Goal: Task Accomplishment & Management: Use online tool/utility

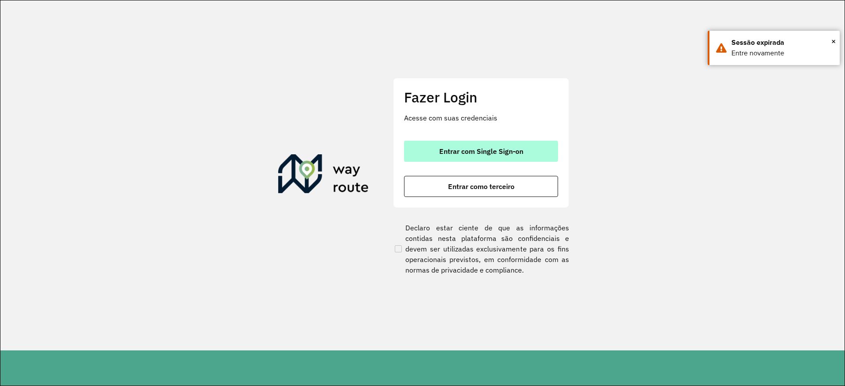
click at [498, 151] on span "Entrar com Single Sign-on" at bounding box center [481, 151] width 84 height 7
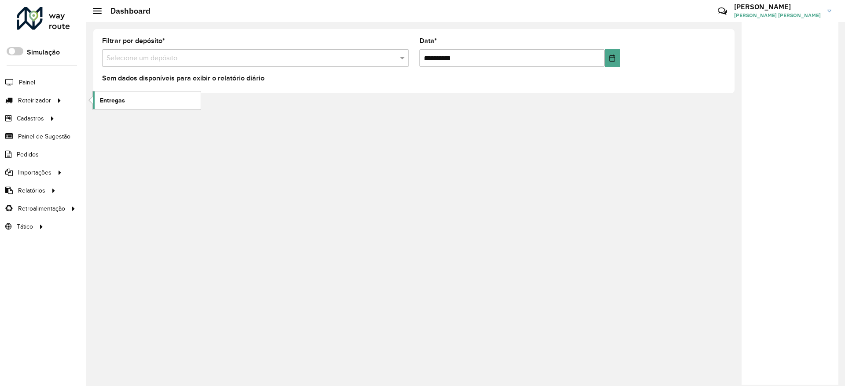
click at [155, 100] on link "Entregas" at bounding box center [147, 100] width 108 height 18
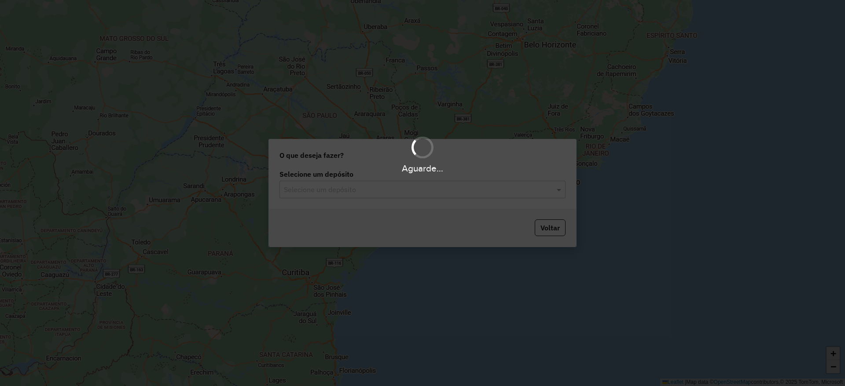
click at [369, 199] on div "Selecione um depósito Selecione um depósito" at bounding box center [422, 188] width 307 height 41
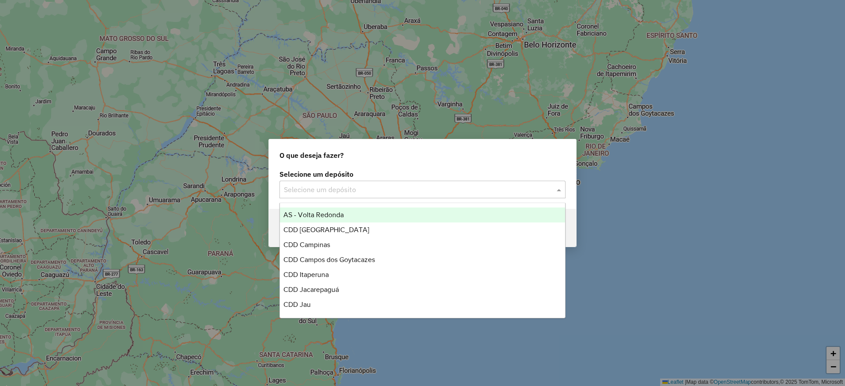
click at [388, 183] on div "Selecione um depósito" at bounding box center [422, 190] width 286 height 18
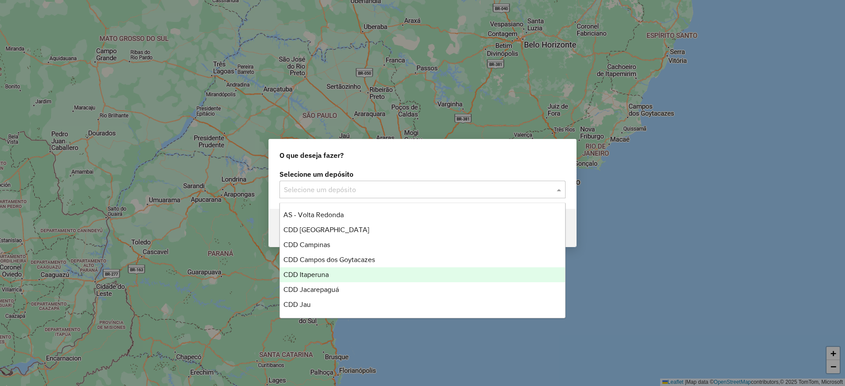
click at [366, 270] on div "CDD Itaperuna" at bounding box center [422, 274] width 285 height 15
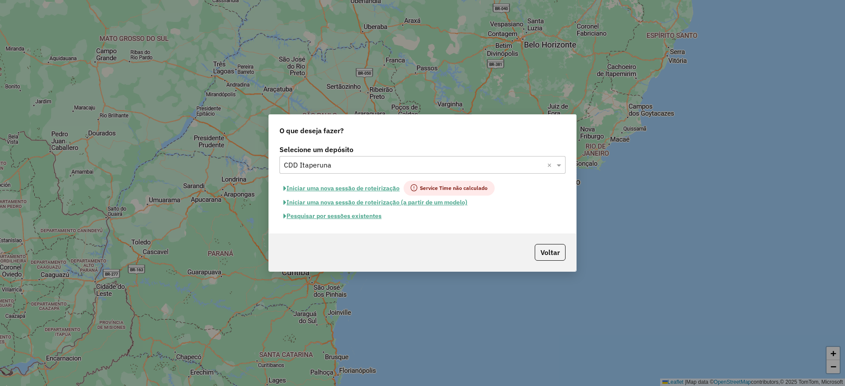
click at [355, 217] on button "Pesquisar por sessões existentes" at bounding box center [332, 216] width 106 height 14
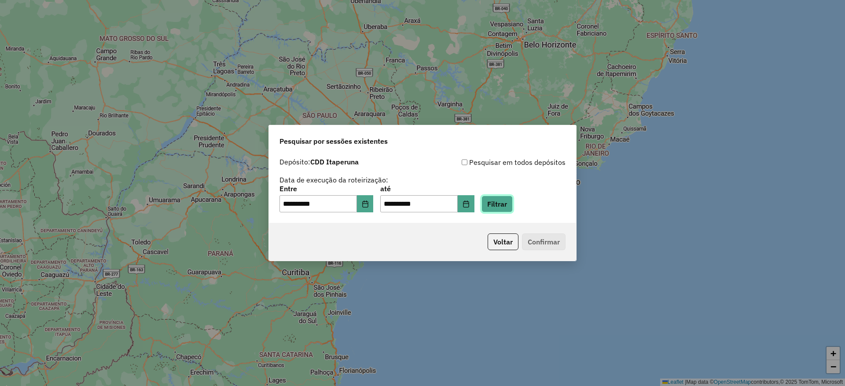
click at [505, 205] on button "Filtrar" at bounding box center [496, 204] width 31 height 17
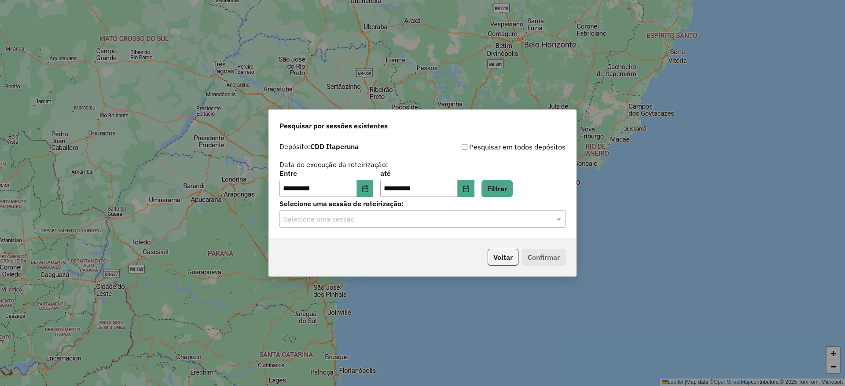
click at [402, 220] on input "text" at bounding box center [414, 219] width 260 height 11
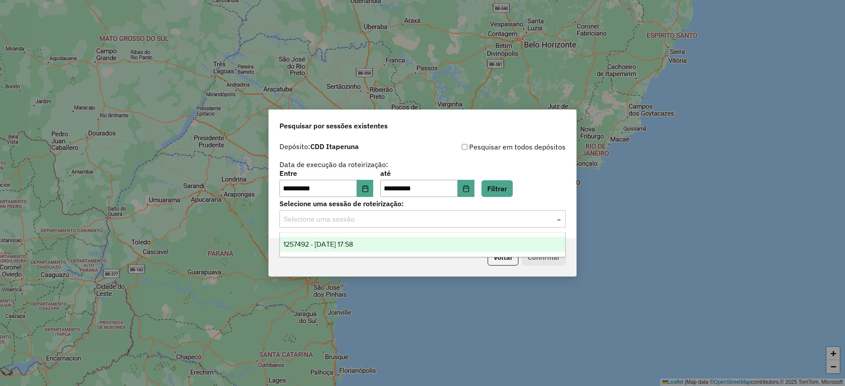
click at [392, 241] on div "1257492 - 02/09/2025 17:58" at bounding box center [422, 244] width 285 height 15
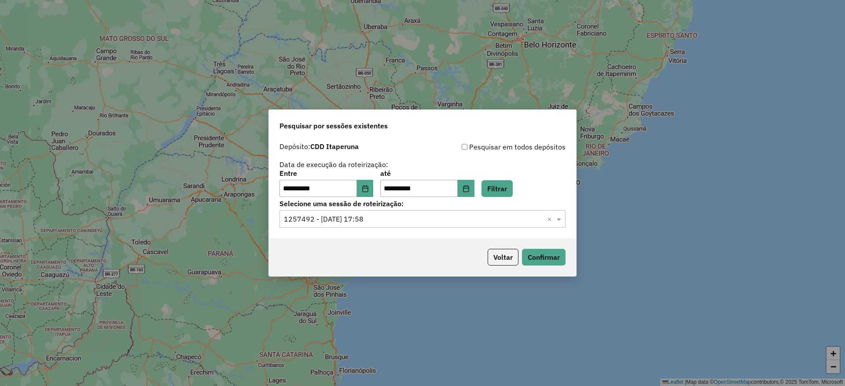
click at [530, 243] on div "Voltar Confirmar" at bounding box center [422, 257] width 307 height 38
click at [532, 248] on div "Voltar Confirmar" at bounding box center [422, 257] width 307 height 38
click at [533, 256] on button "Confirmar" at bounding box center [544, 257] width 44 height 17
